Goal: Navigation & Orientation: Find specific page/section

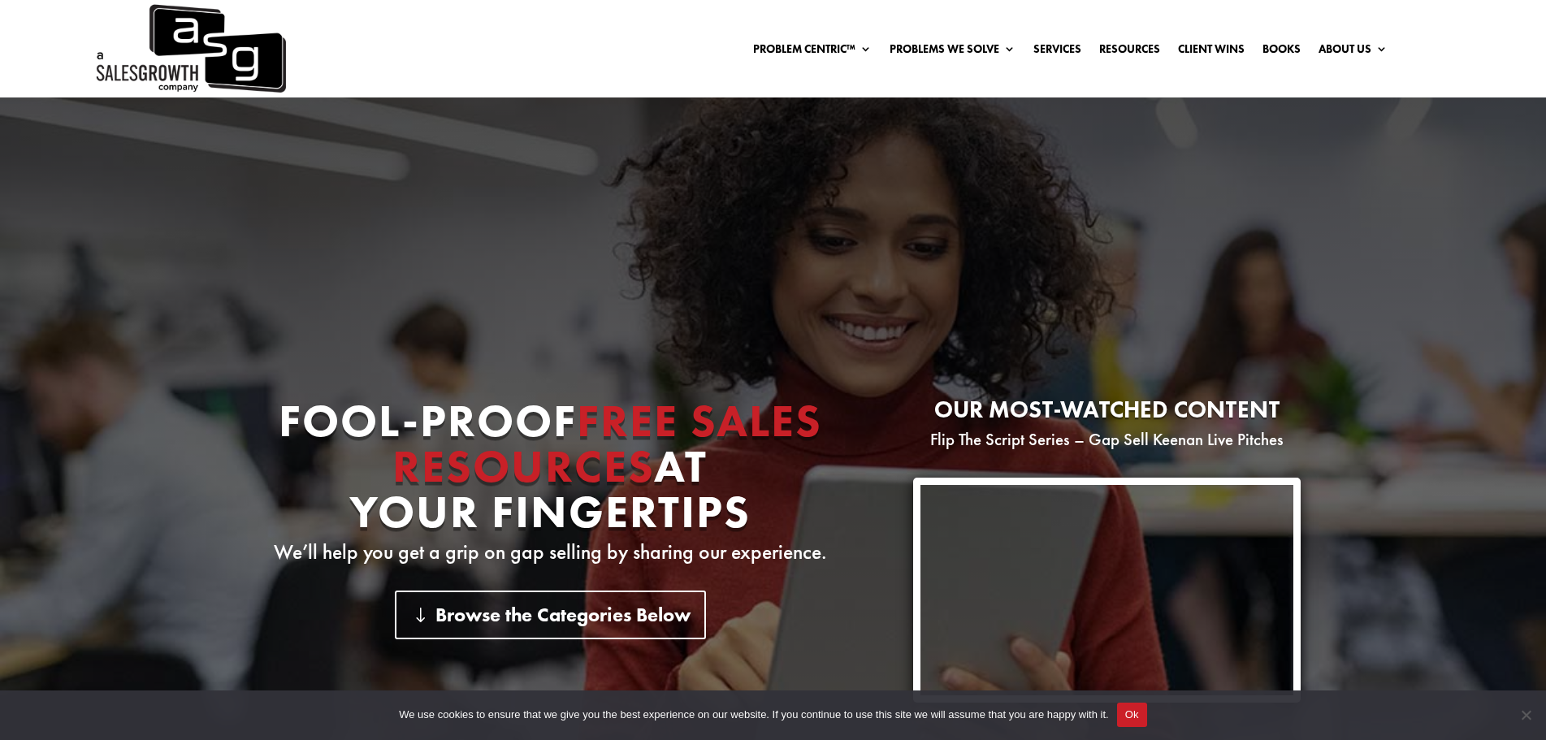
click at [231, 51] on img at bounding box center [189, 48] width 193 height 97
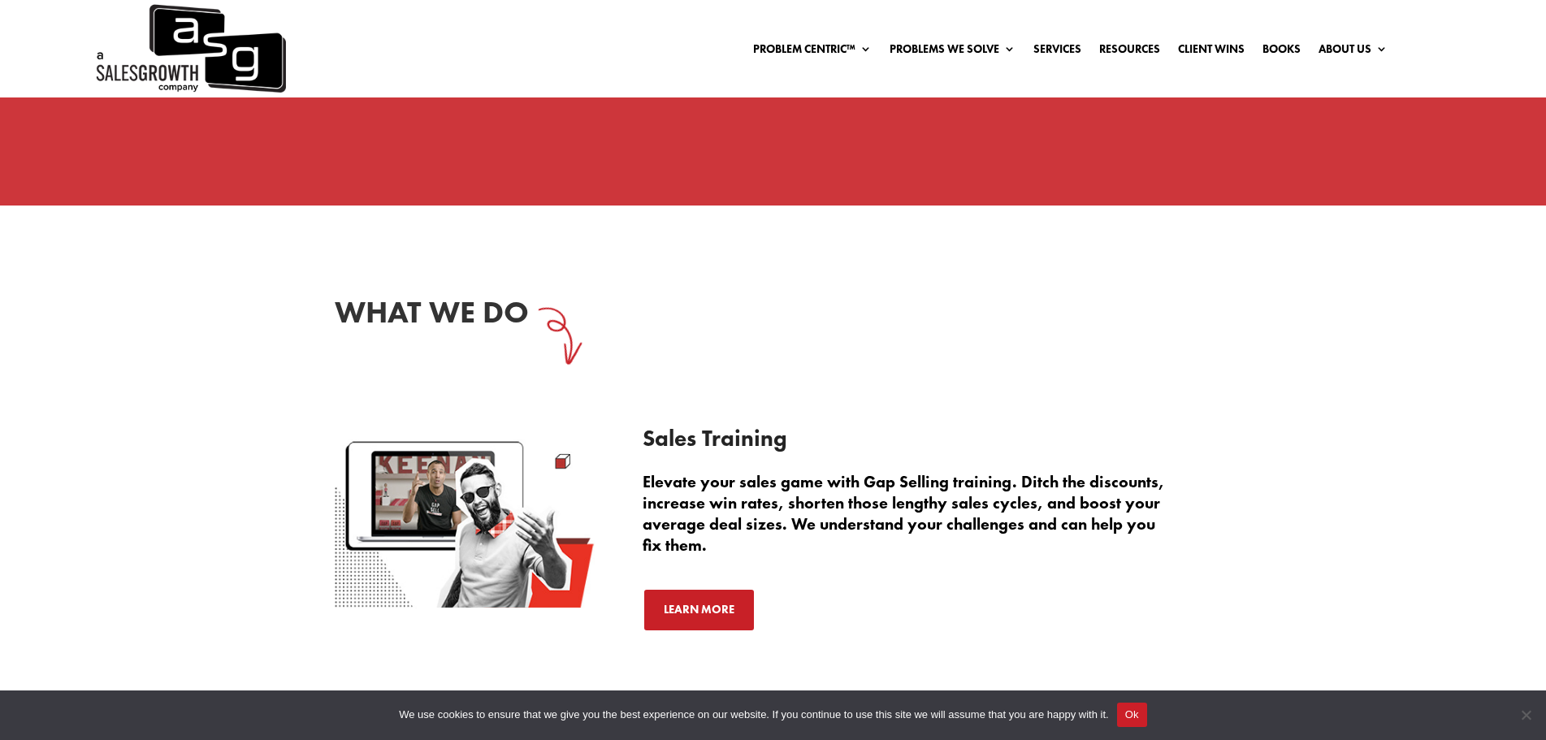
scroll to position [975, 0]
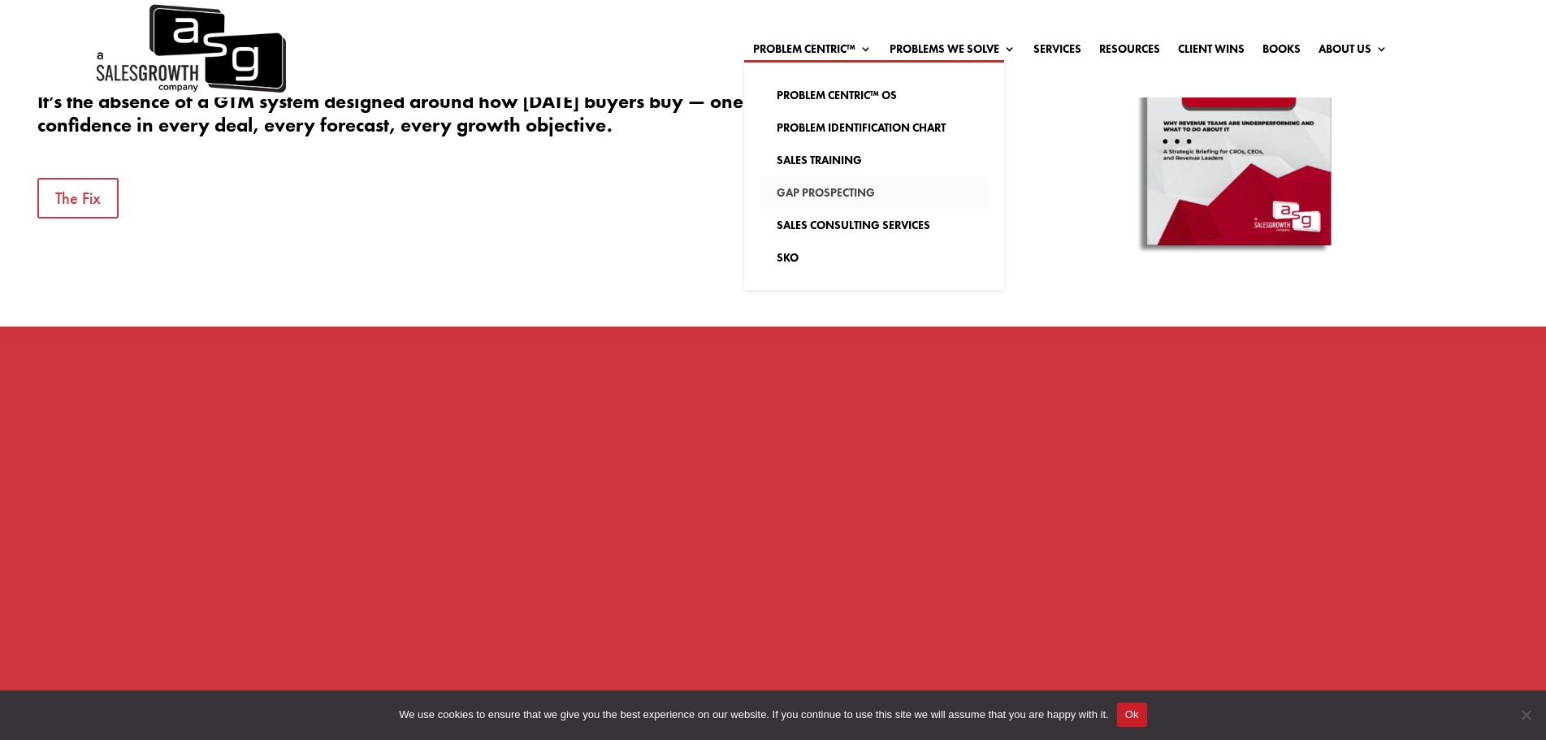
click at [805, 192] on link "Gap Prospecting" at bounding box center [873, 192] width 227 height 32
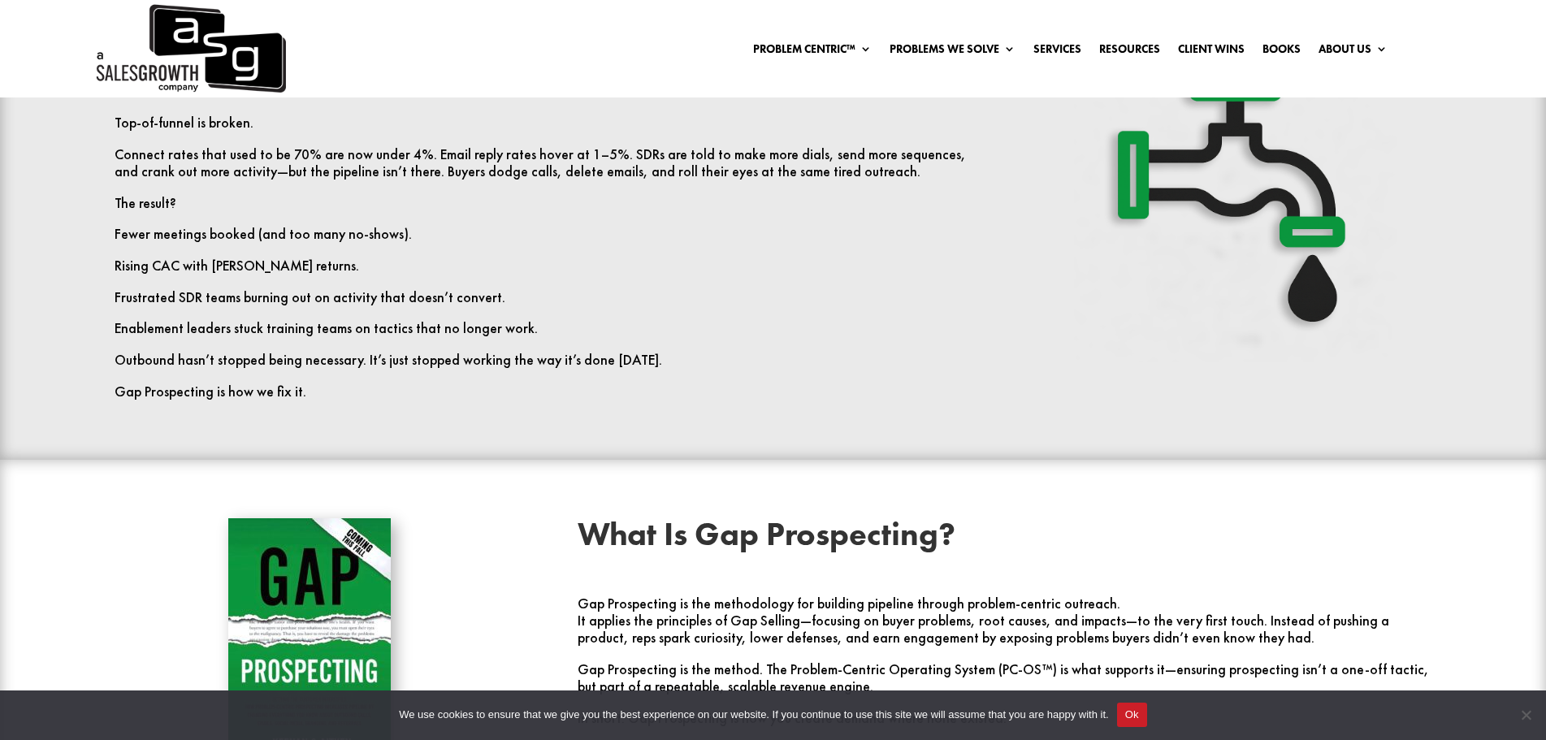
scroll to position [808, 0]
